Goal: Task Accomplishment & Management: Use online tool/utility

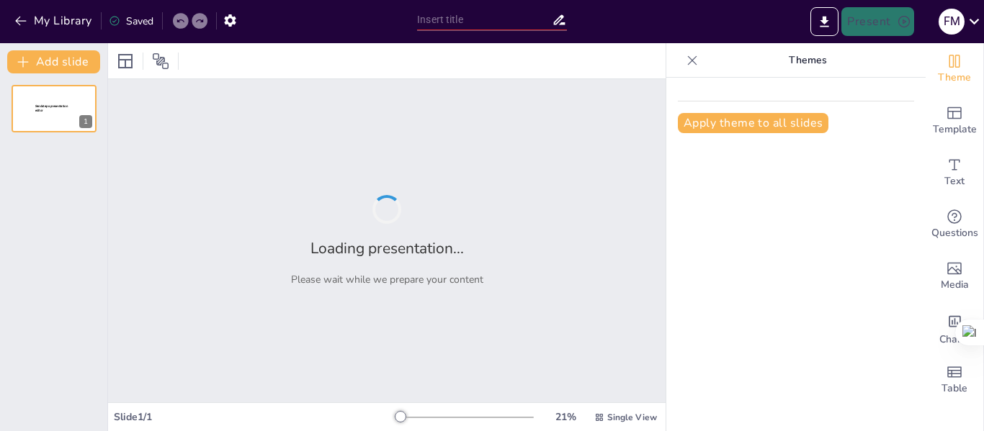
type input "Estructura y Funciones del Sistema Financiero"
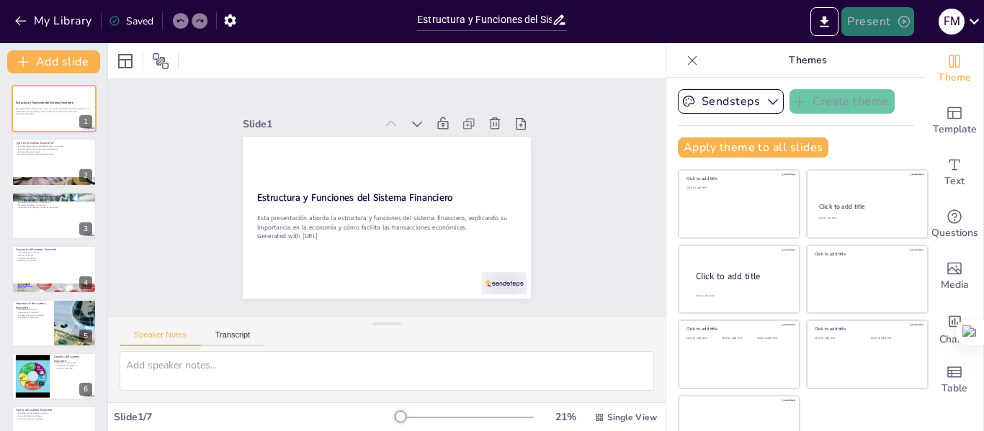
click at [870, 15] on button "Present" at bounding box center [877, 21] width 72 height 29
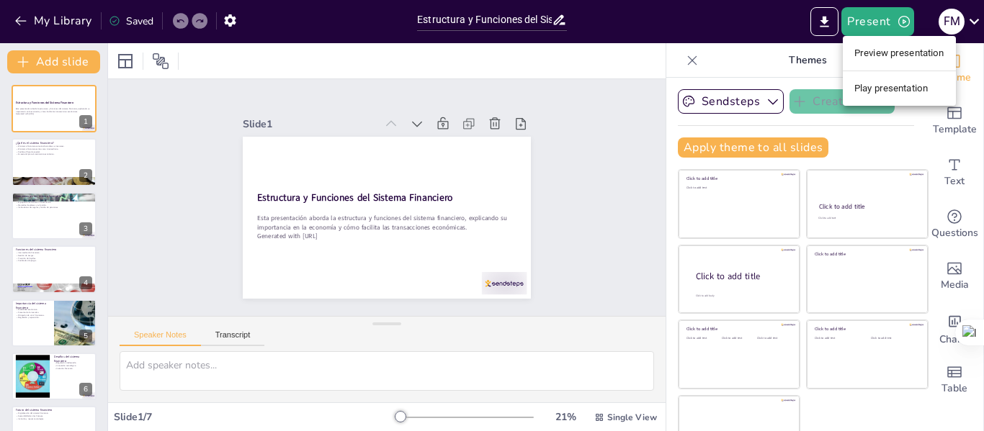
click at [872, 87] on li "Play presentation" at bounding box center [899, 88] width 113 height 23
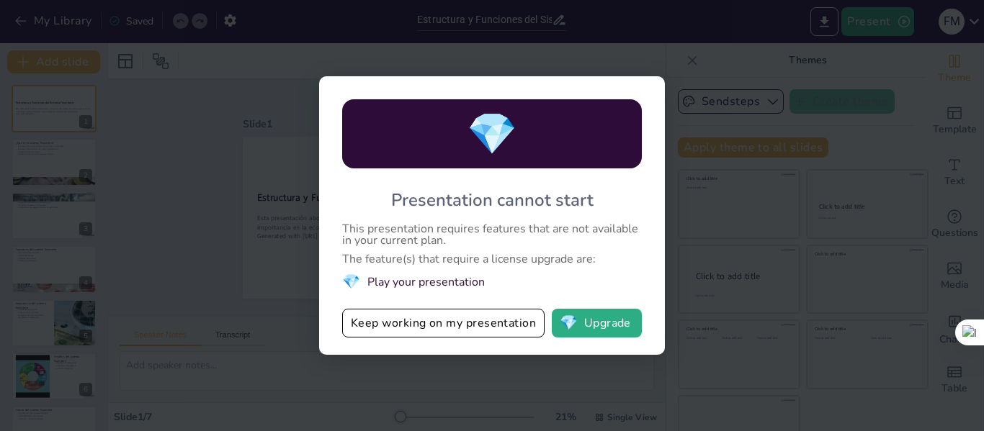
click at [737, 61] on div "💎 Presentation cannot start This presentation requires features that are not av…" at bounding box center [492, 215] width 984 height 431
click at [413, 326] on button "Keep working on my presentation" at bounding box center [443, 323] width 202 height 29
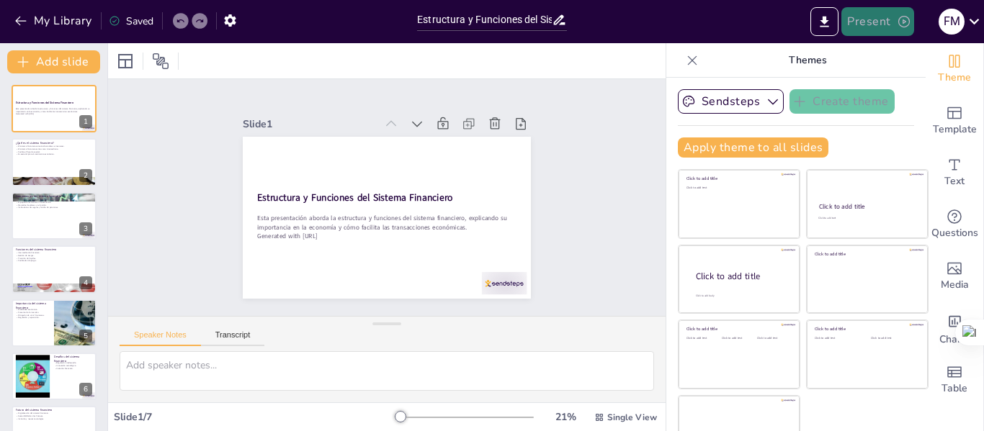
click at [880, 19] on button "Present" at bounding box center [877, 21] width 72 height 29
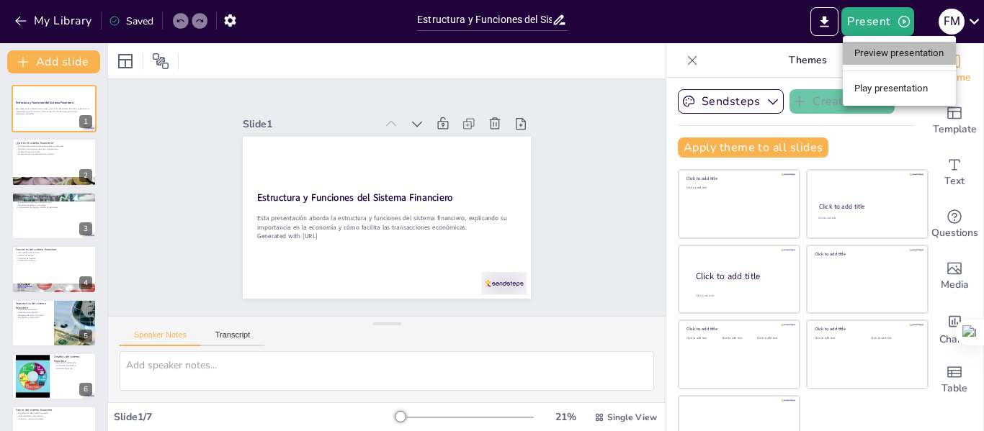
click at [874, 55] on li "Preview presentation" at bounding box center [899, 53] width 113 height 23
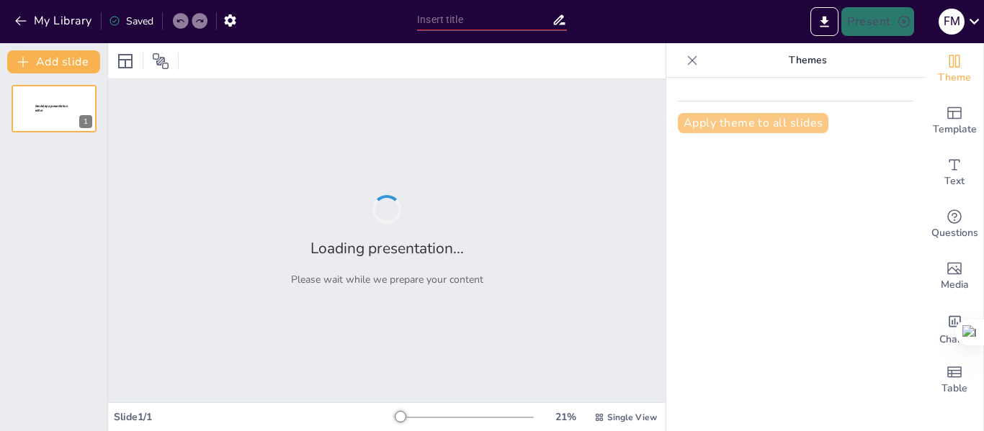
type input "Estructura y Funciones del Sistema Financiero"
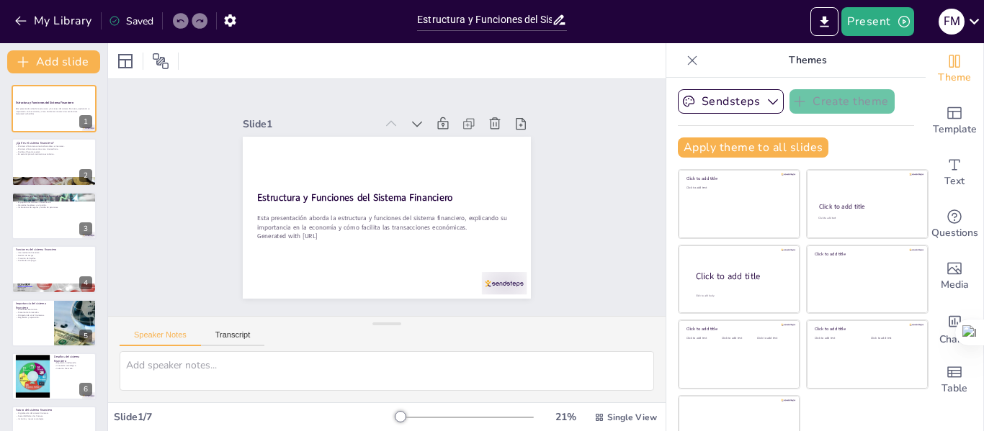
click at [685, 55] on icon at bounding box center [692, 60] width 14 height 14
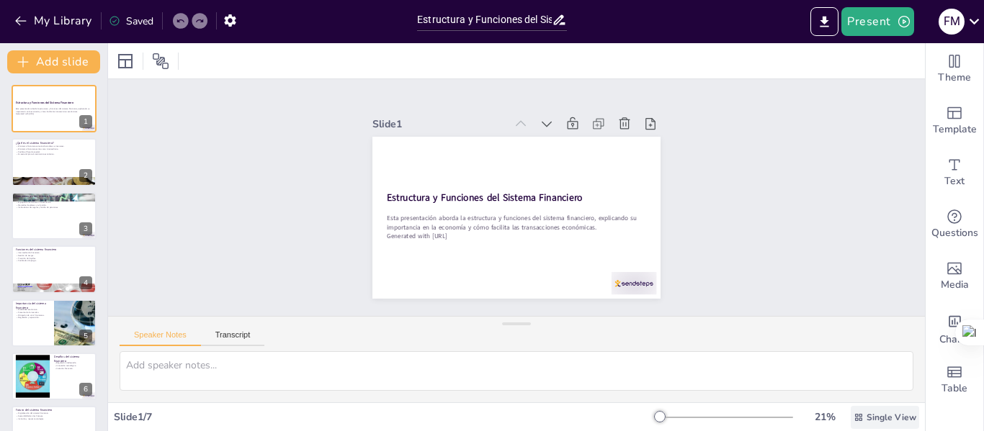
click at [855, 415] on icon at bounding box center [858, 416] width 7 height 7
click at [856, 388] on span "List View" at bounding box center [864, 386] width 76 height 14
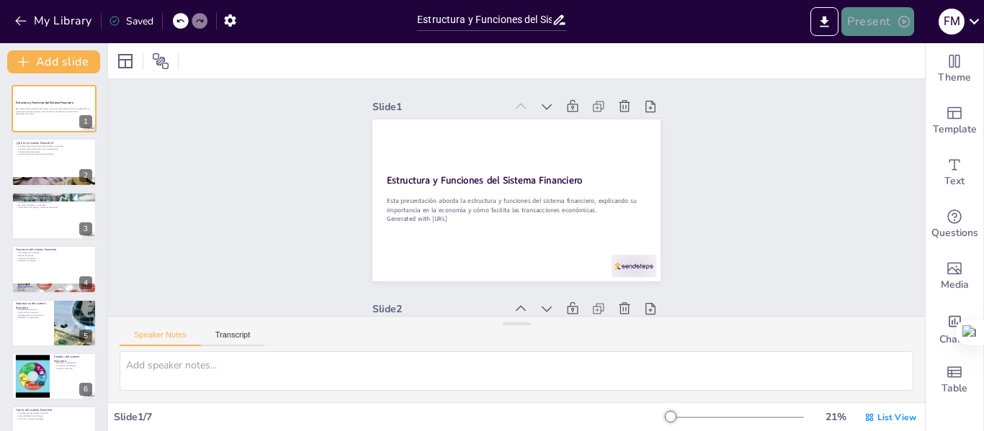
click at [904, 18] on icon "button" at bounding box center [904, 21] width 14 height 14
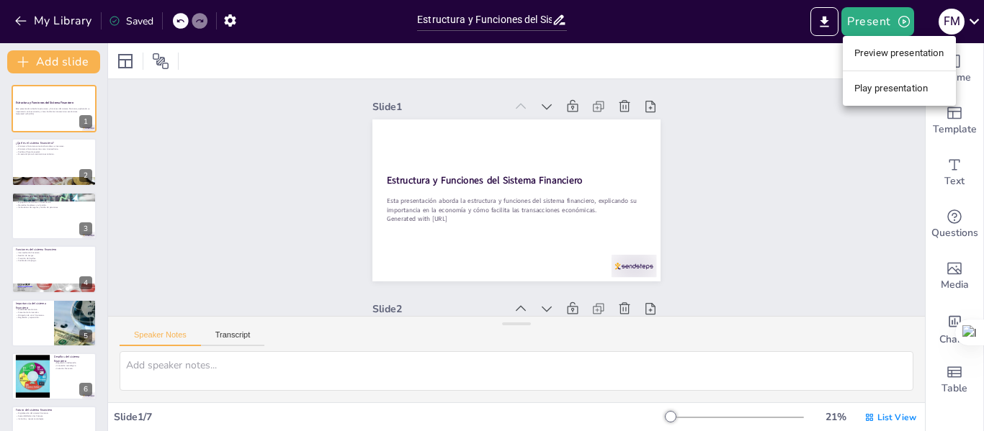
click at [876, 89] on li "Play presentation" at bounding box center [899, 88] width 113 height 23
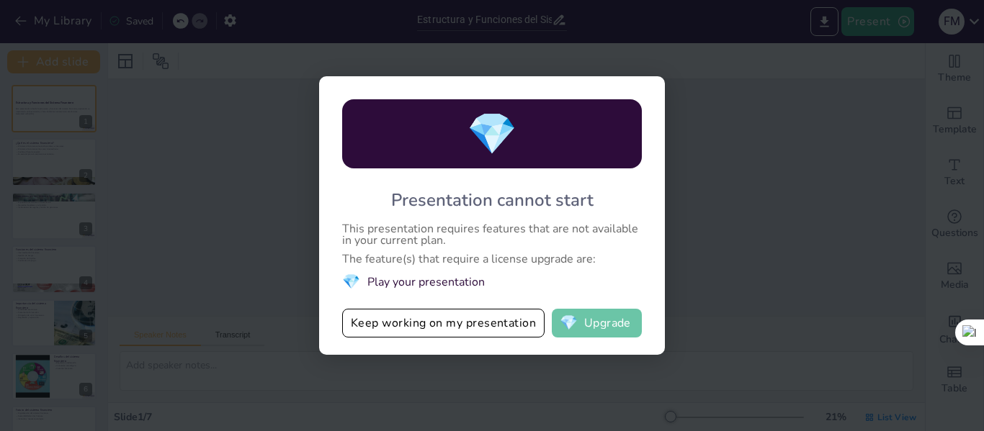
click at [608, 325] on button "💎 Upgrade" at bounding box center [597, 323] width 90 height 29
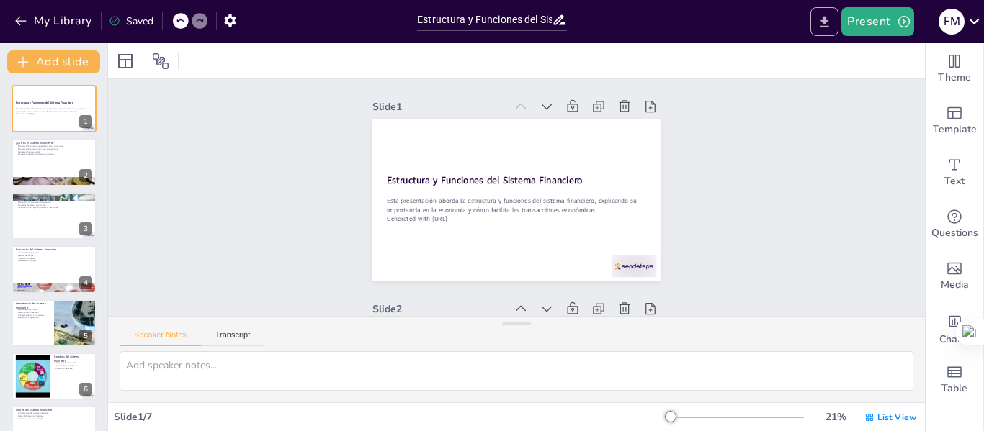
click at [819, 21] on icon "Export to PowerPoint" at bounding box center [824, 21] width 15 height 15
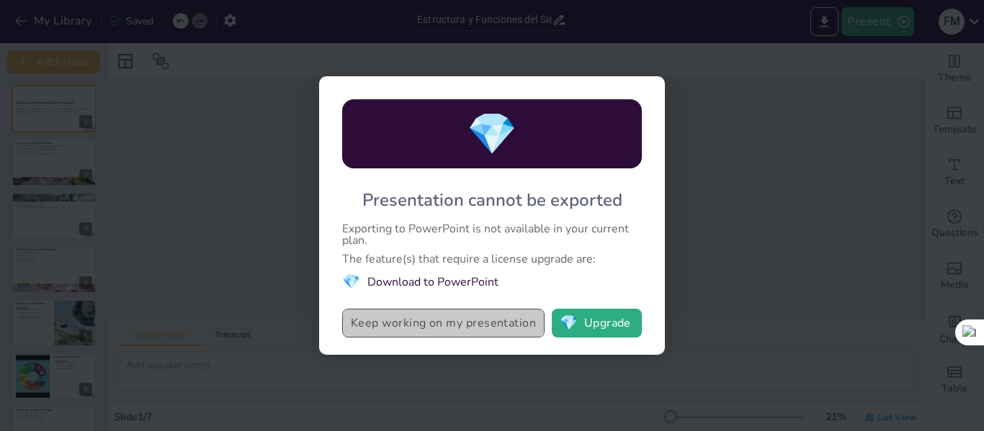
click at [446, 323] on button "Keep working on my presentation" at bounding box center [443, 323] width 202 height 29
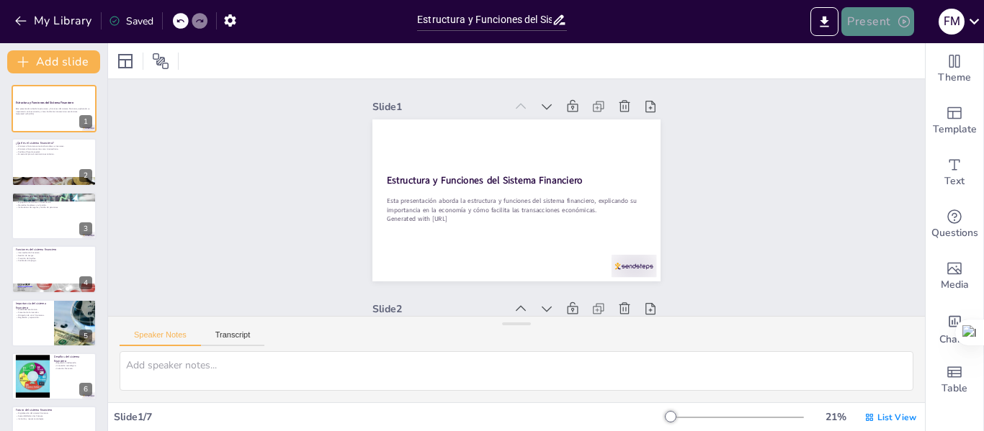
click at [863, 20] on button "Present" at bounding box center [877, 21] width 72 height 29
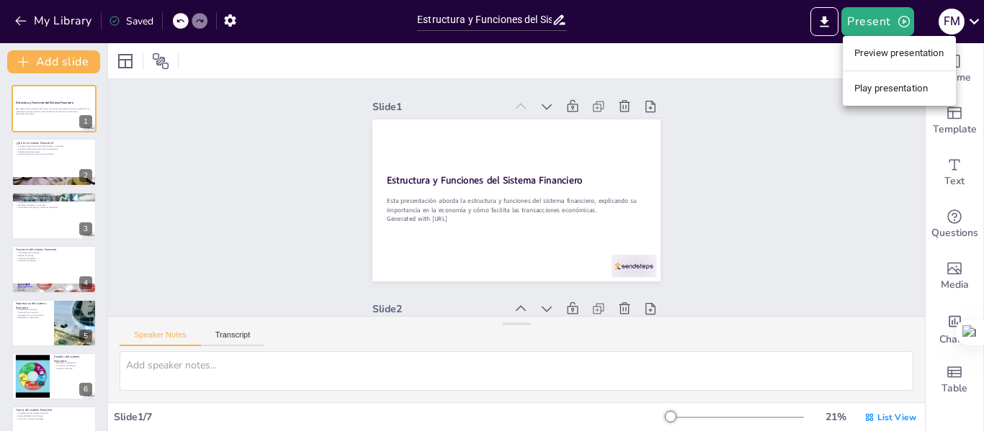
click at [886, 96] on li "Play presentation" at bounding box center [899, 88] width 113 height 23
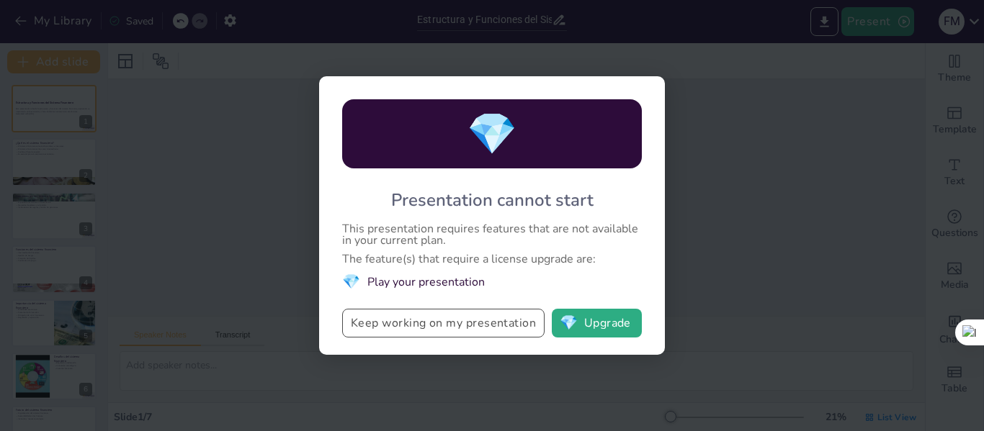
click at [426, 329] on button "Keep working on my presentation" at bounding box center [443, 323] width 202 height 29
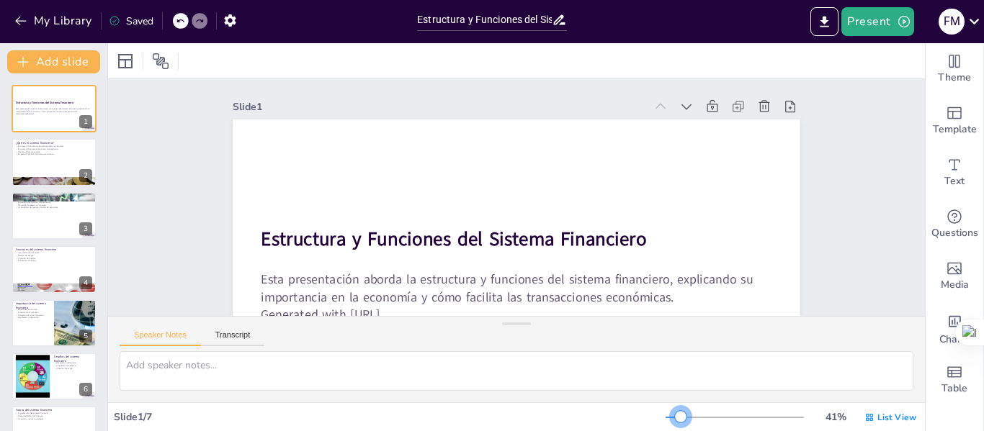
click at [675, 412] on div at bounding box center [681, 417] width 12 height 12
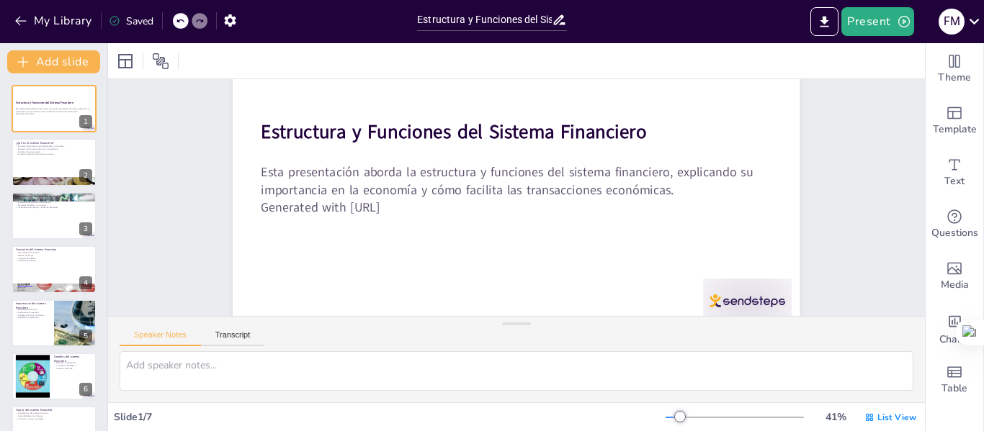
scroll to position [72, 0]
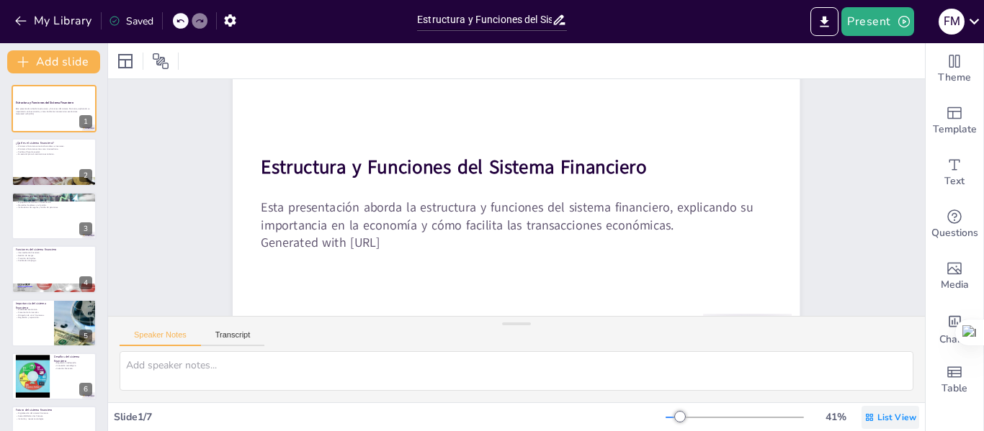
click at [887, 417] on span "List View" at bounding box center [896, 418] width 39 height 12
click at [876, 349] on div "Single View" at bounding box center [869, 357] width 77 height 29
click at [164, 59] on icon at bounding box center [161, 61] width 16 height 16
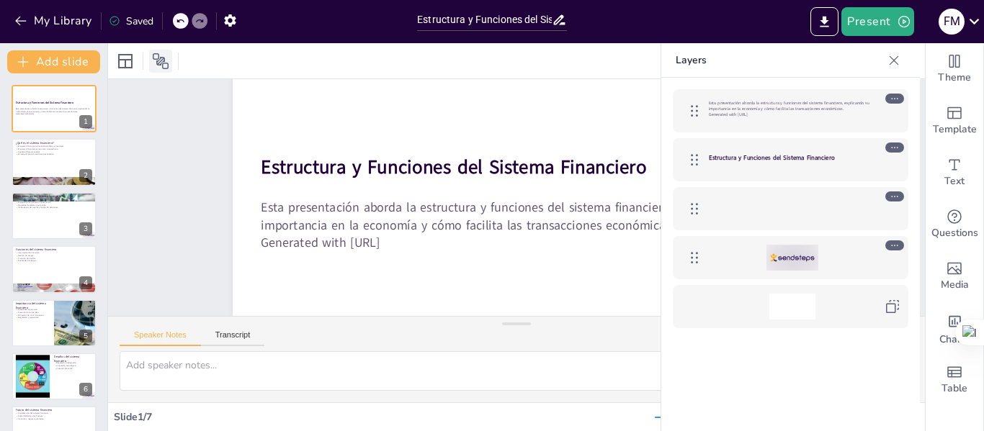
click at [165, 59] on icon at bounding box center [161, 61] width 16 height 16
click at [562, 62] on div at bounding box center [516, 60] width 817 height 35
click at [831, 30] on button "Export to PowerPoint" at bounding box center [824, 21] width 28 height 29
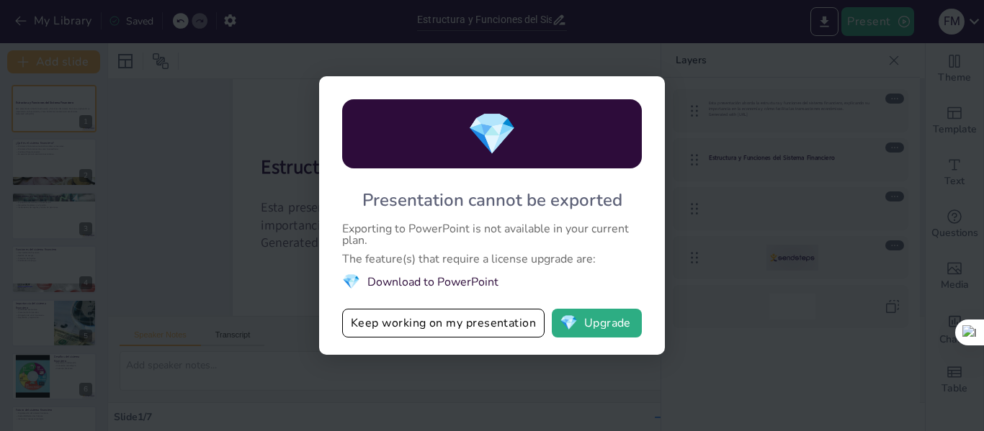
click at [652, 53] on div "💎 Presentation cannot be exported Exporting to PowerPoint is not available in y…" at bounding box center [492, 215] width 984 height 431
